Goal: Information Seeking & Learning: Learn about a topic

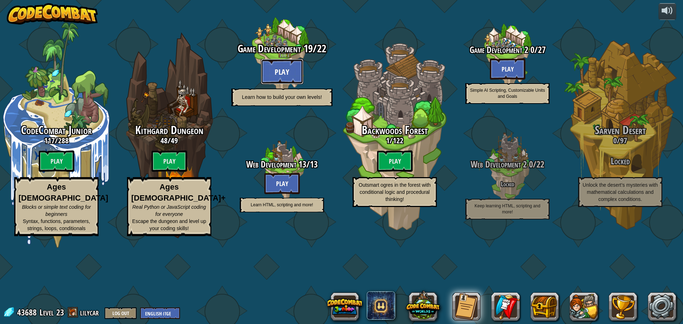
click at [286, 84] on button "Play" at bounding box center [282, 72] width 43 height 26
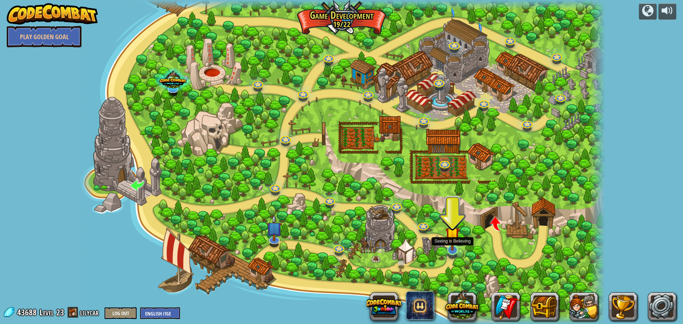
click at [455, 244] on img at bounding box center [453, 234] width 14 height 33
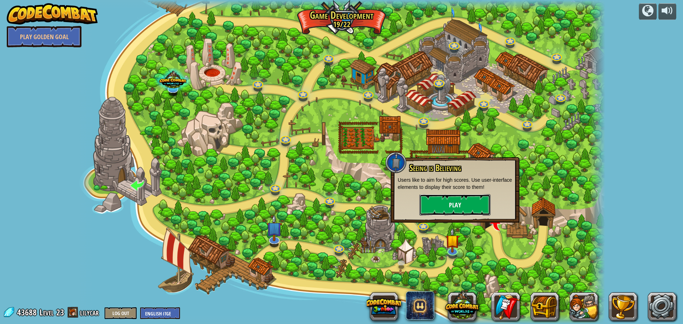
click at [441, 200] on button "Play" at bounding box center [455, 204] width 71 height 21
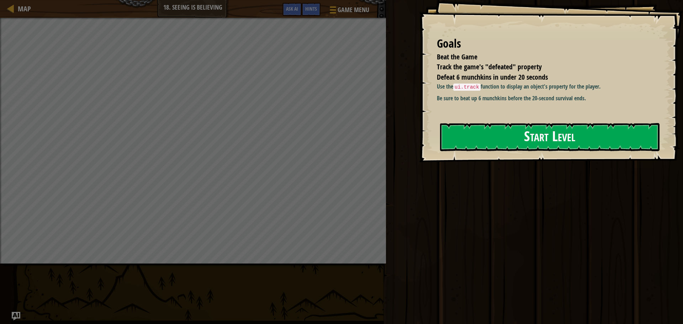
click at [499, 141] on button "Start Level" at bounding box center [550, 137] width 220 height 28
